Goal: Find specific page/section: Find specific page/section

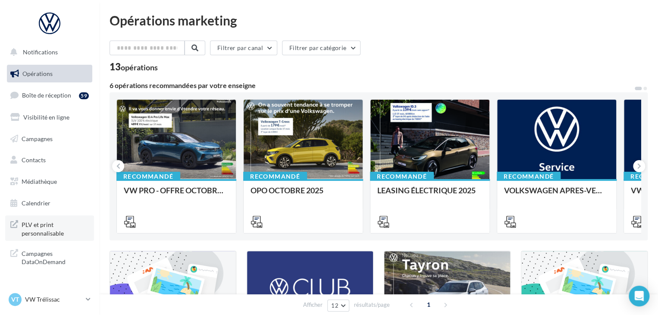
click at [52, 236] on span "PLV et print personnalisable" at bounding box center [55, 228] width 67 height 19
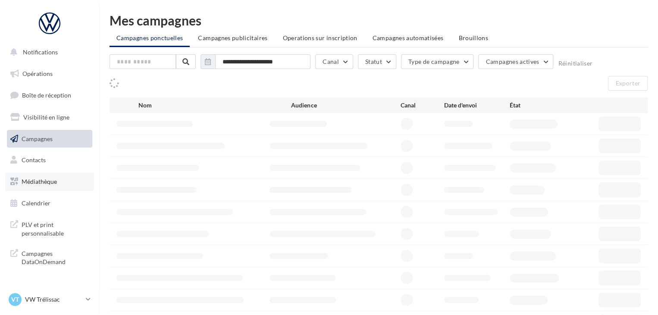
click at [50, 181] on span "Médiathèque" at bounding box center [39, 181] width 35 height 7
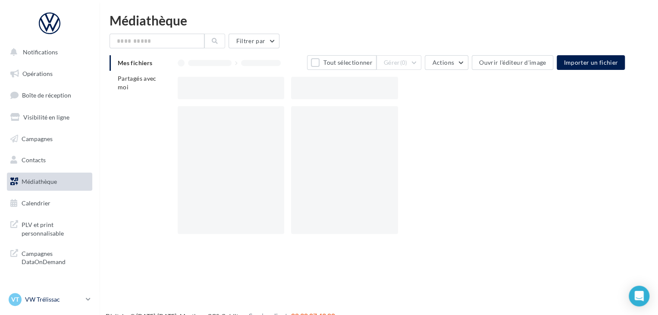
click at [71, 296] on p "VW Trélissac" at bounding box center [53, 299] width 57 height 9
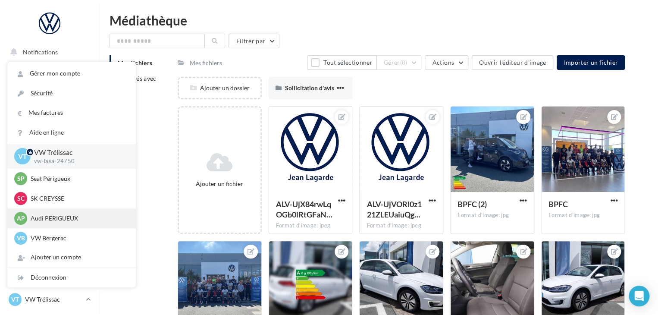
click at [63, 220] on p "Audi PERIGUEUX" at bounding box center [78, 218] width 95 height 9
